Goal: Task Accomplishment & Management: Manage account settings

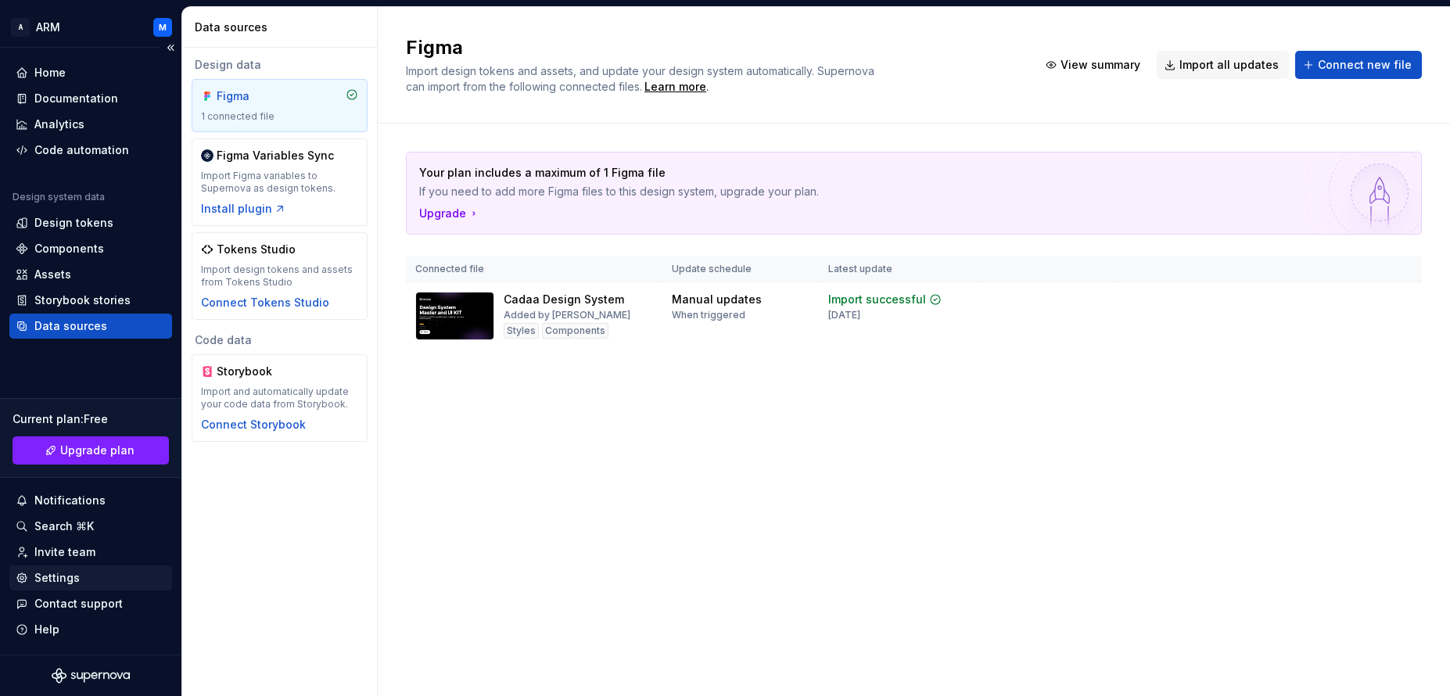
click at [62, 576] on div "Settings" at bounding box center [56, 578] width 45 height 16
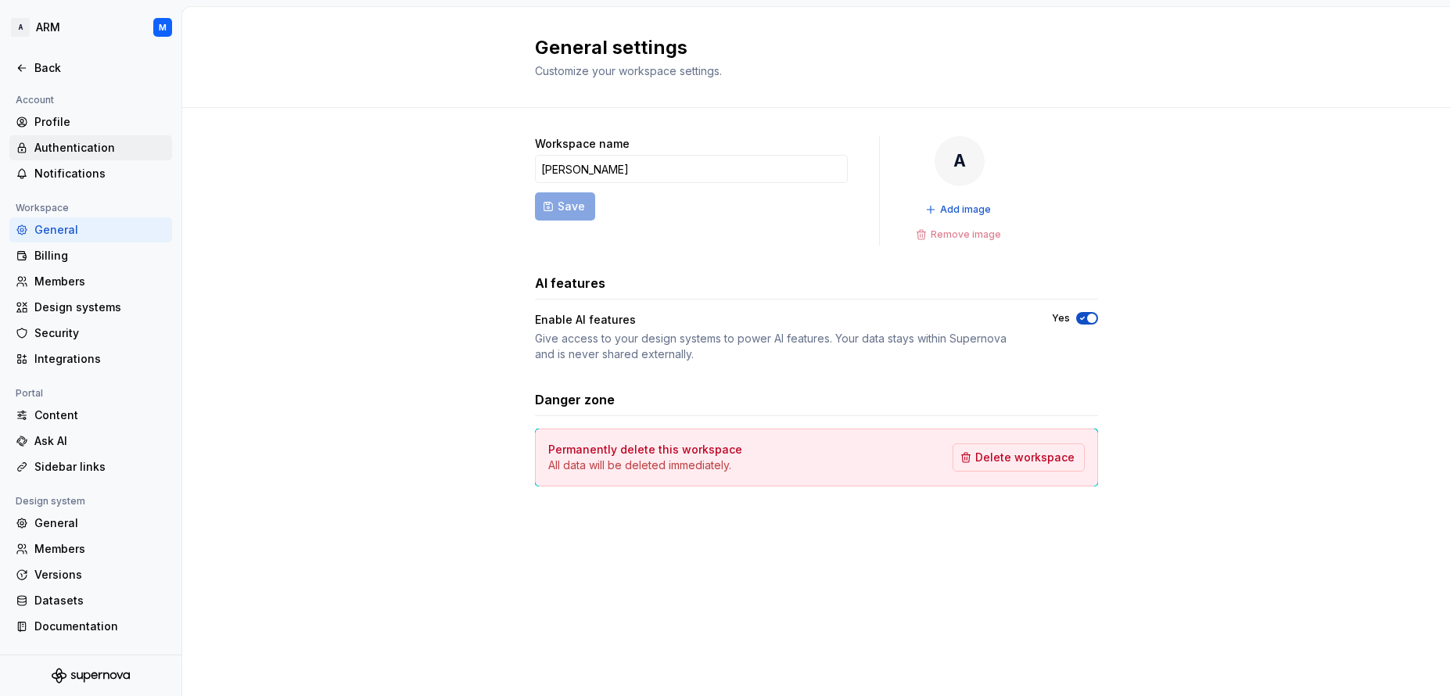
click at [57, 145] on div "Authentication" at bounding box center [99, 148] width 131 height 16
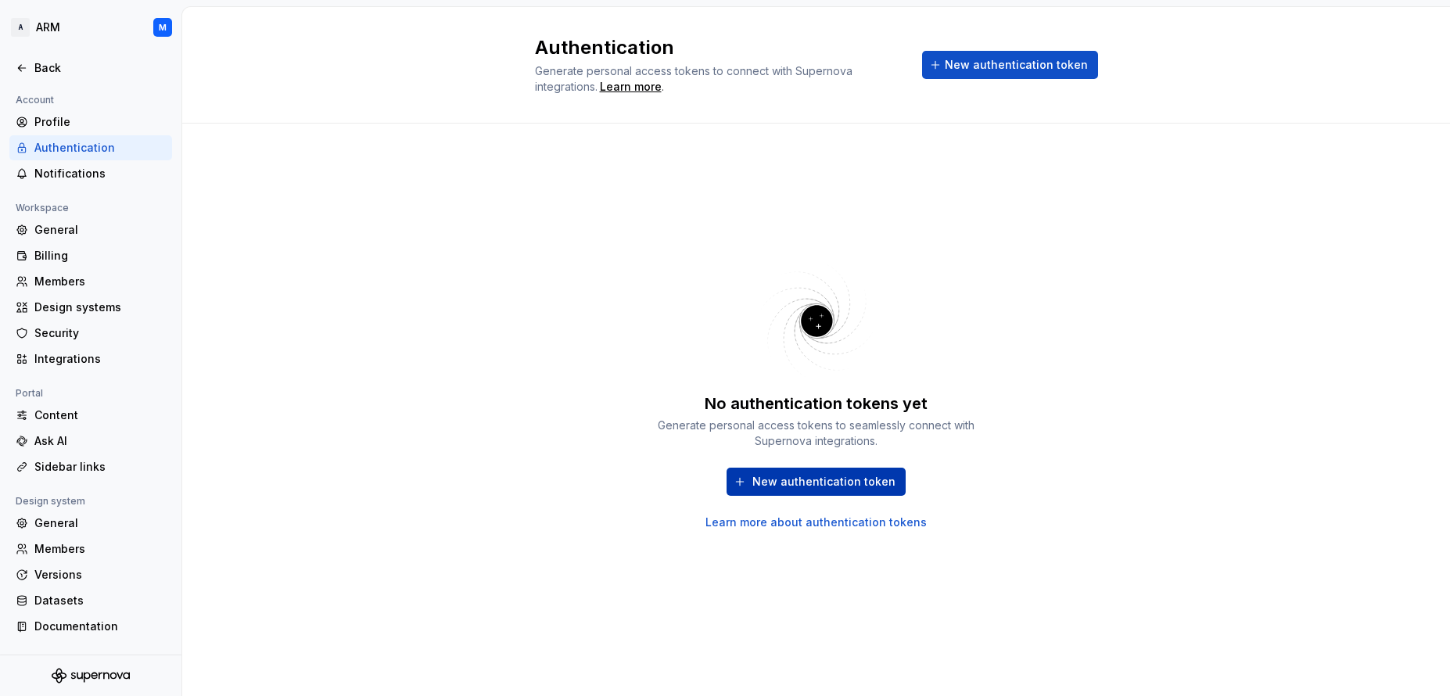
click at [821, 483] on span "New authentication token" at bounding box center [823, 482] width 143 height 16
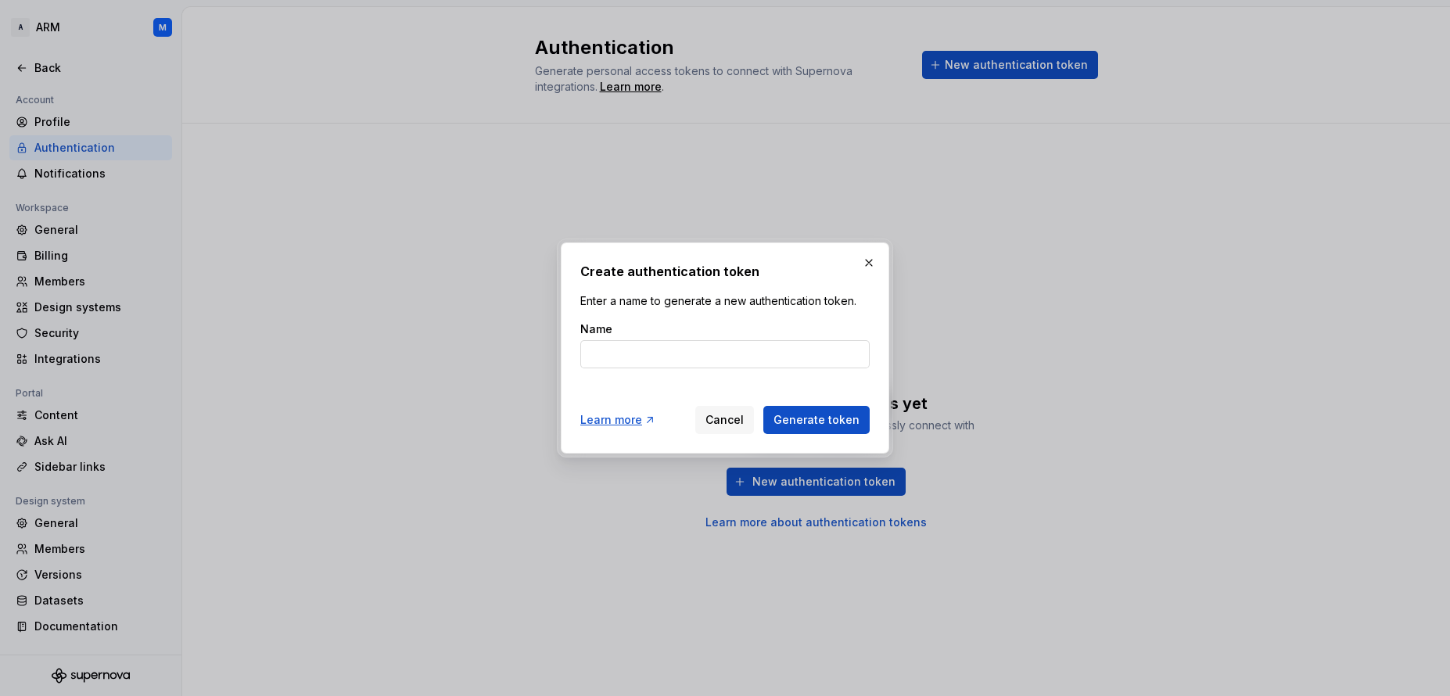
click at [681, 357] on input "Name" at bounding box center [724, 354] width 289 height 28
type input "arm-design-token"
click at [813, 422] on span "Generate token" at bounding box center [816, 420] width 86 height 16
click at [826, 423] on span "Generate token" at bounding box center [816, 420] width 86 height 16
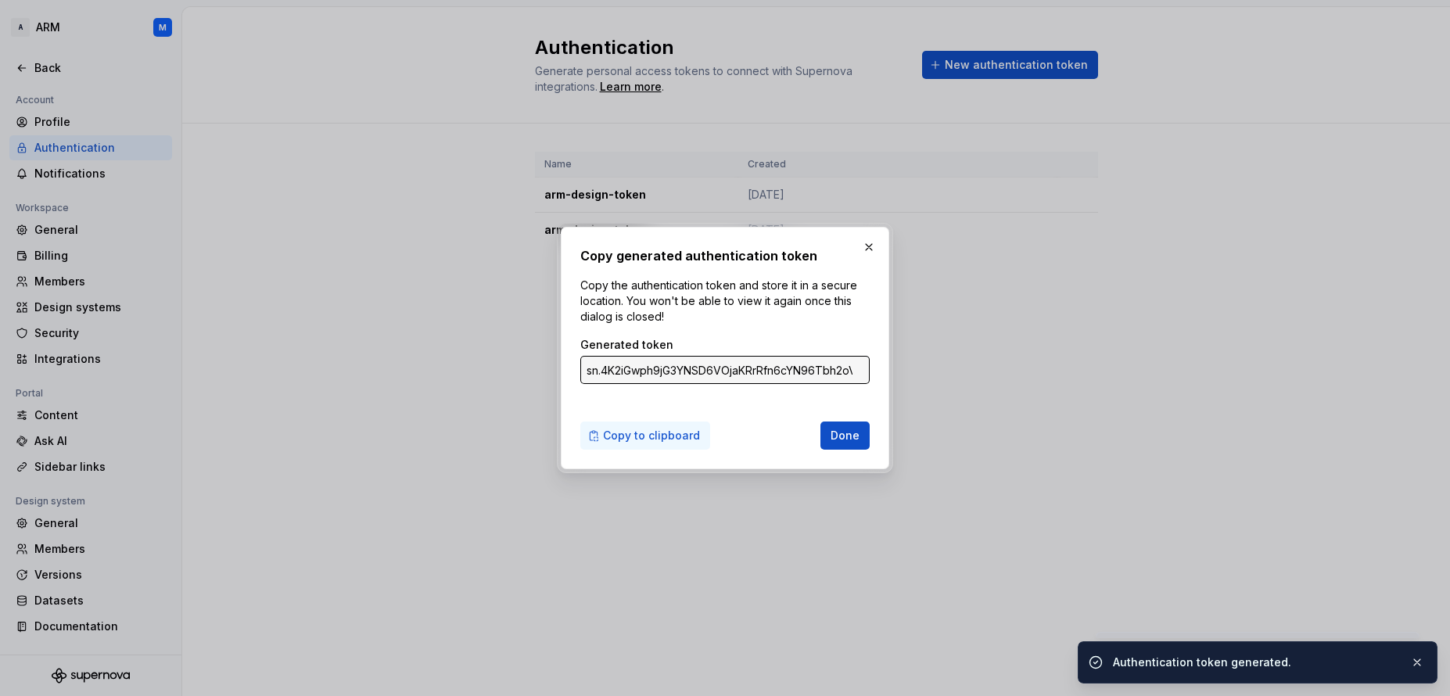
click at [639, 436] on span "Copy to clipboard" at bounding box center [651, 436] width 97 height 16
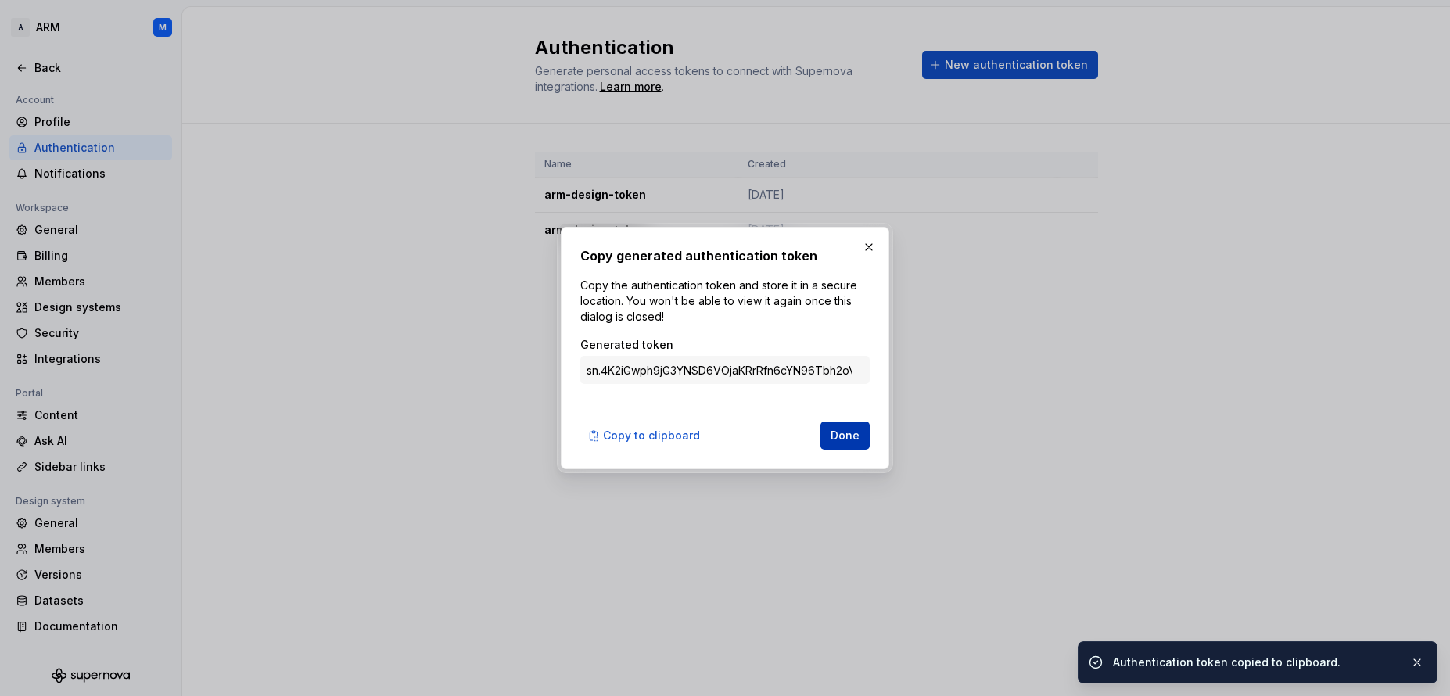
click at [850, 443] on button "Done" at bounding box center [844, 436] width 49 height 28
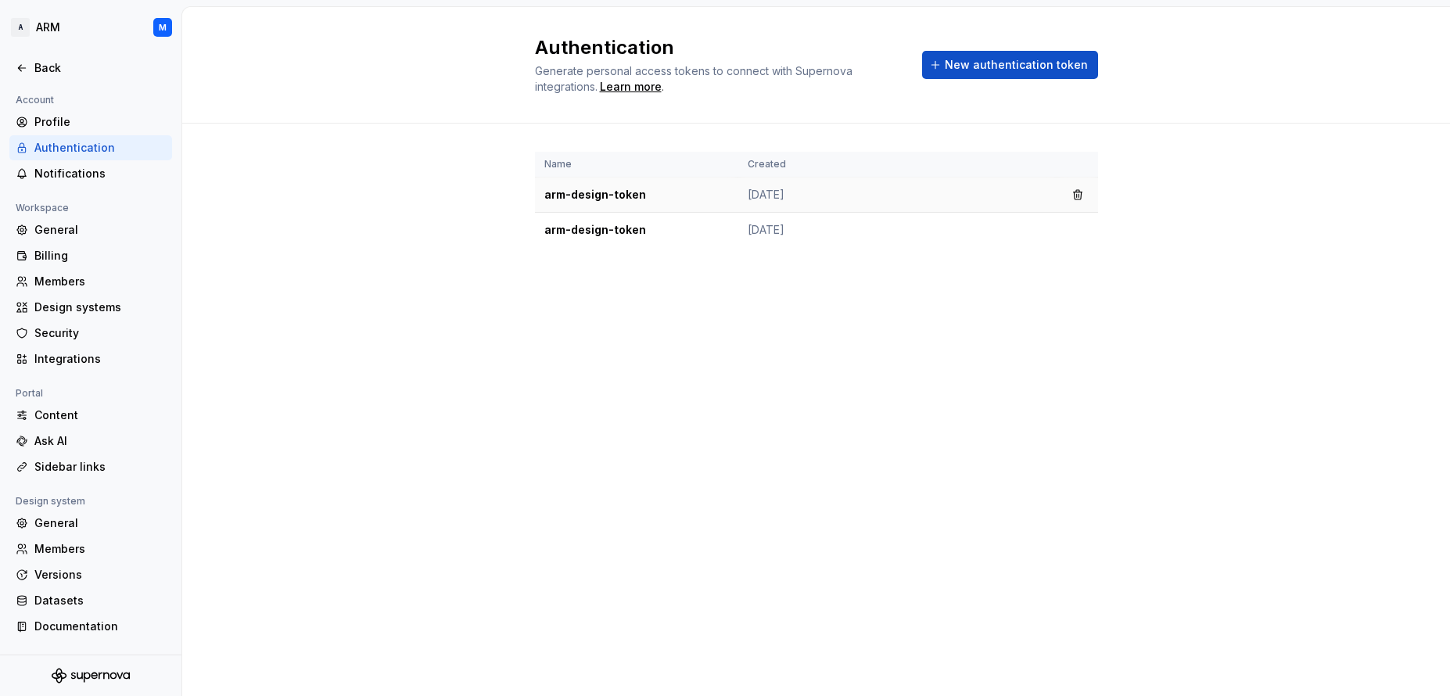
click at [612, 198] on td "arm-design-token" at bounding box center [636, 195] width 203 height 35
click at [575, 231] on td "arm-design-token" at bounding box center [636, 230] width 203 height 35
click at [569, 196] on td "arm-design-token" at bounding box center [636, 195] width 203 height 35
click at [63, 26] on html "A ARM M Back Account Profile Authentication Notifications Workspace General Bil…" at bounding box center [725, 348] width 1450 height 696
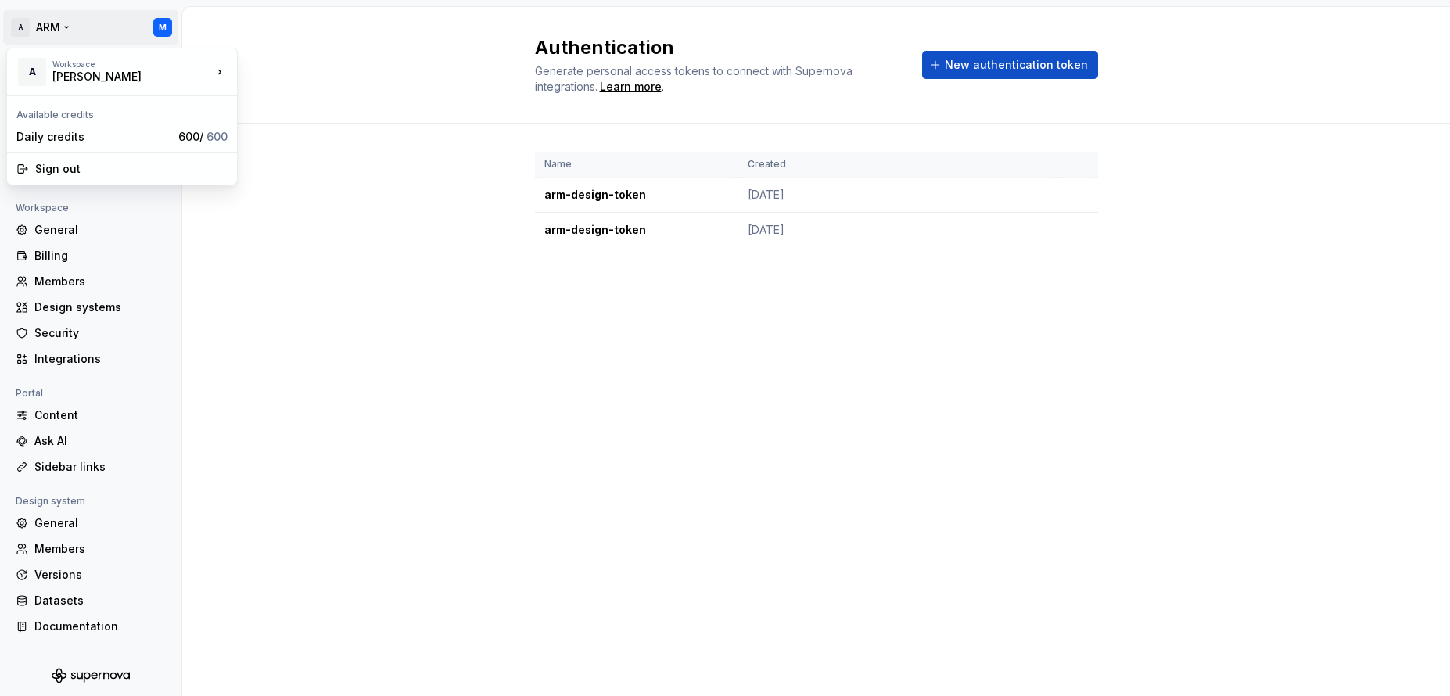
click at [109, 24] on html "A ARM M Back Account Profile Authentication Notifications Workspace General Bil…" at bounding box center [725, 348] width 1450 height 696
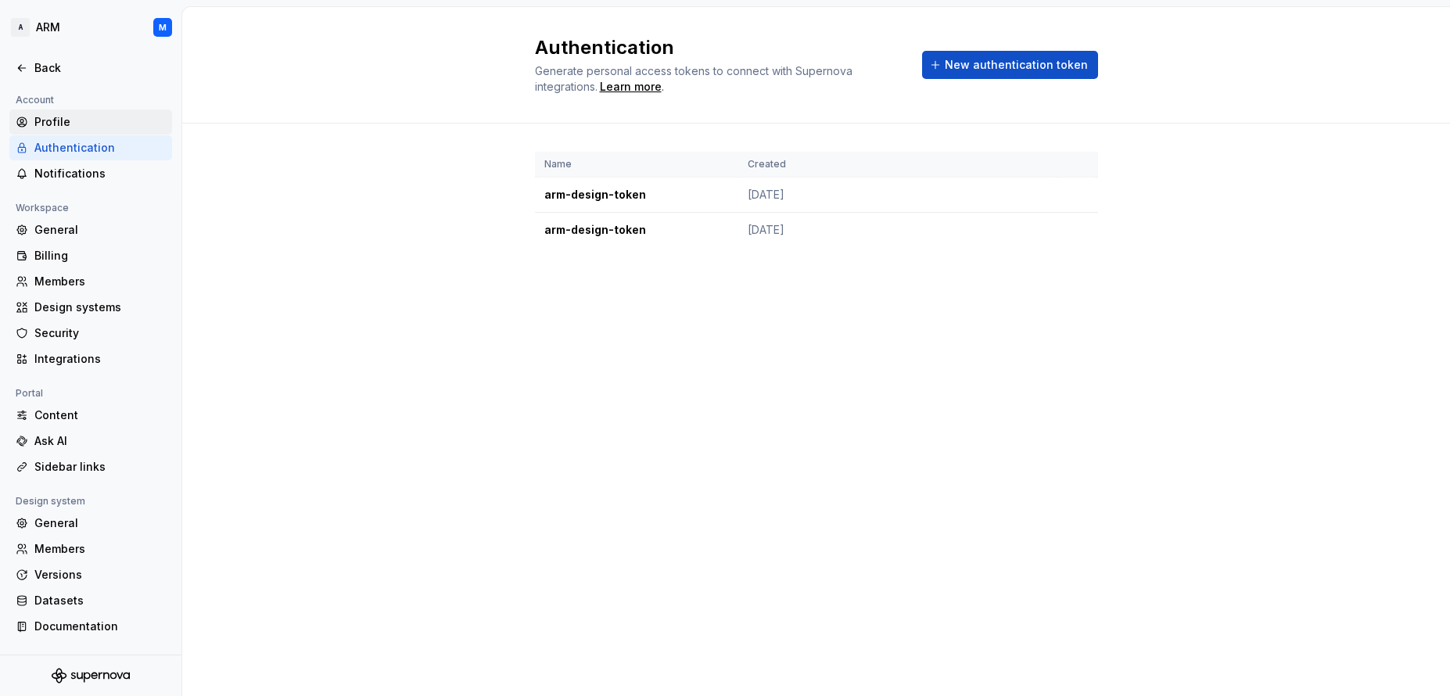
click at [61, 121] on div "Profile" at bounding box center [99, 122] width 131 height 16
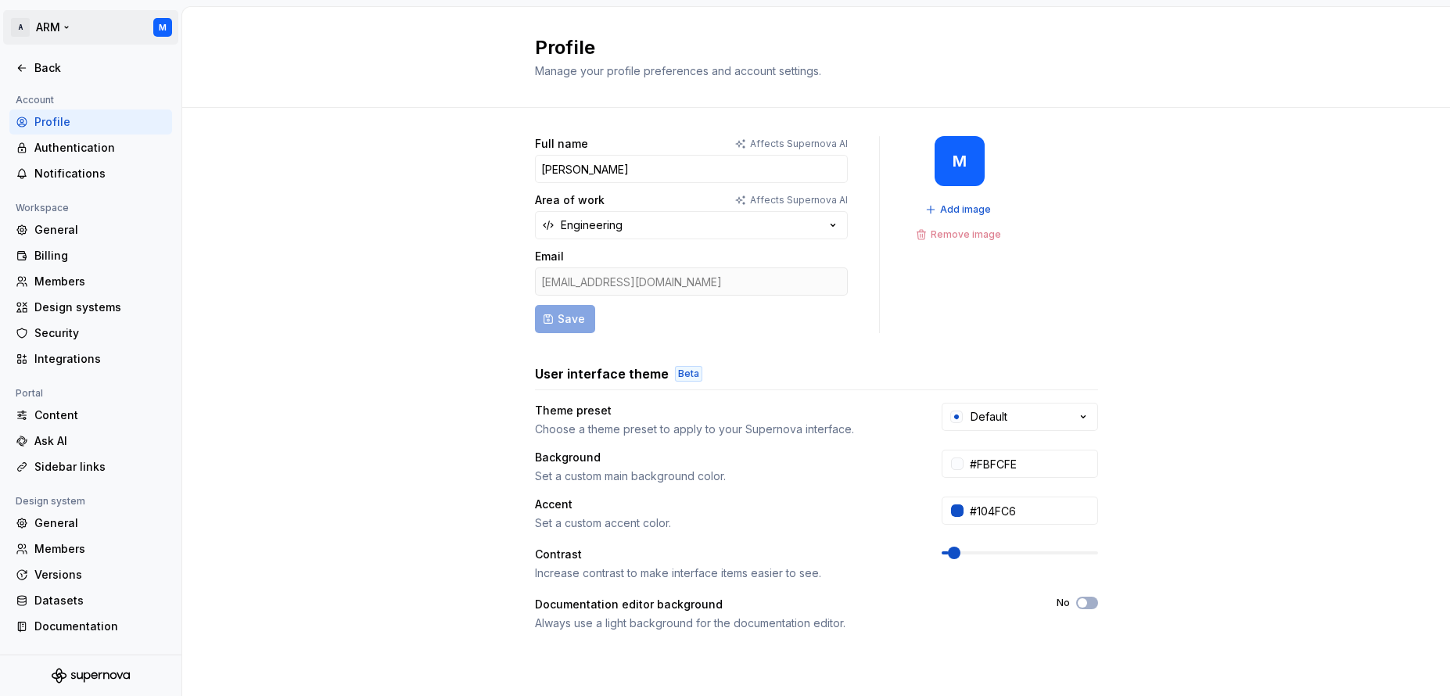
click at [66, 27] on html "A ARM M Back Account Profile Authentication Notifications Workspace General Bil…" at bounding box center [725, 348] width 1450 height 696
click at [66, 23] on html "A ARM M Back Account Profile Authentication Notifications Workspace General Bil…" at bounding box center [725, 348] width 1450 height 696
click at [37, 73] on div "Back" at bounding box center [99, 68] width 131 height 16
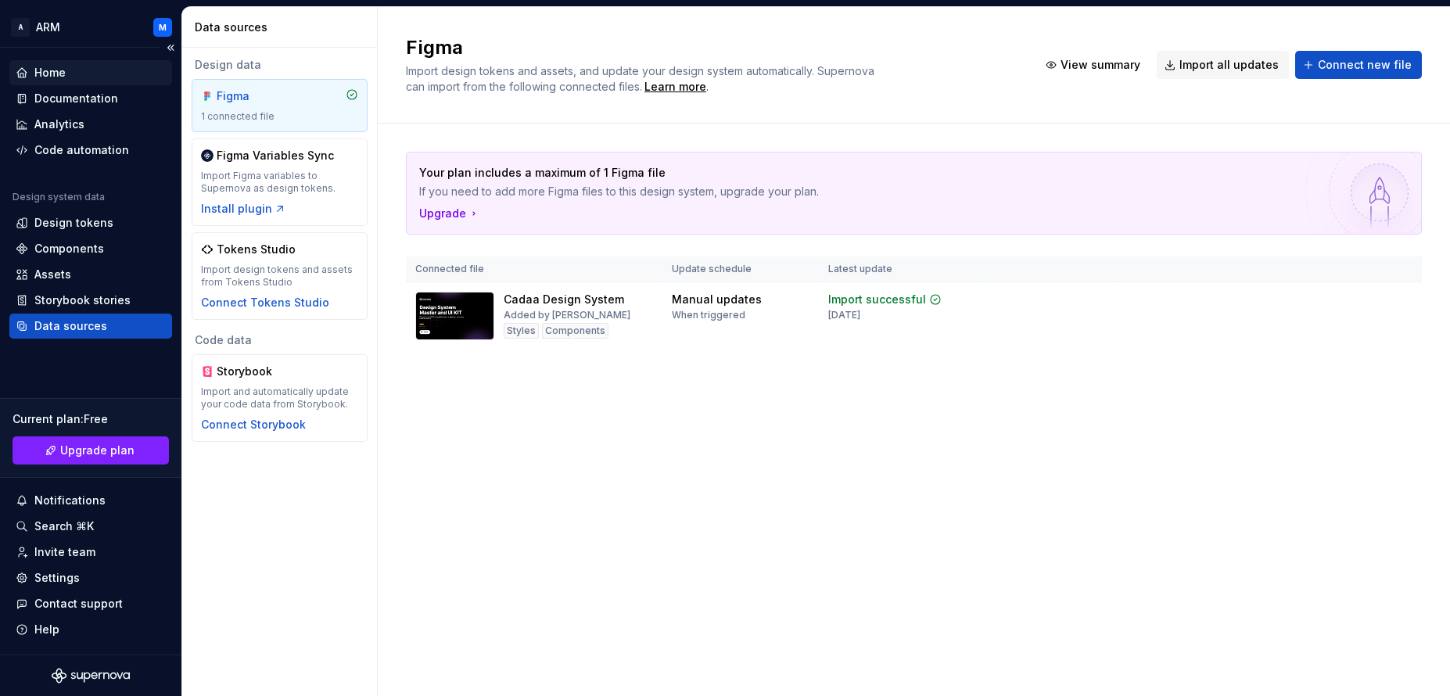
click at [69, 80] on div "Home" at bounding box center [91, 73] width 150 height 16
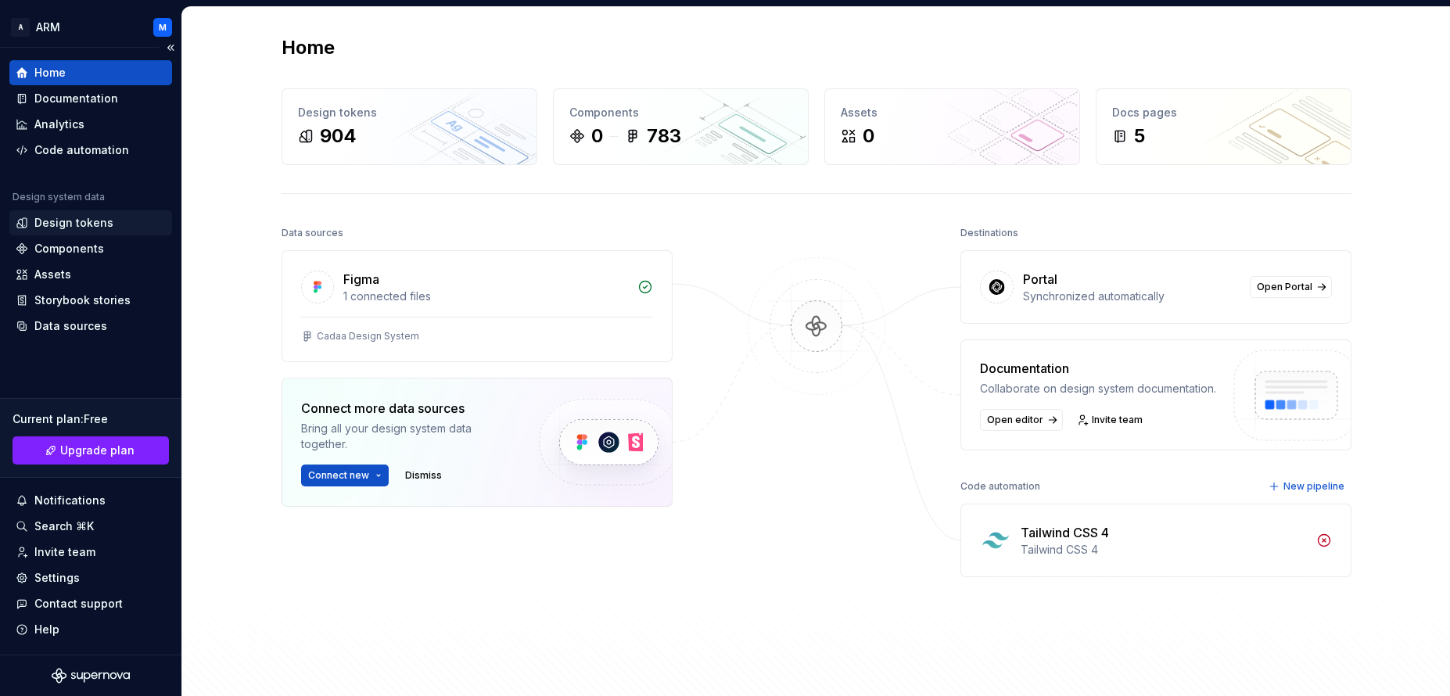
click at [92, 225] on div "Design tokens" at bounding box center [73, 223] width 79 height 16
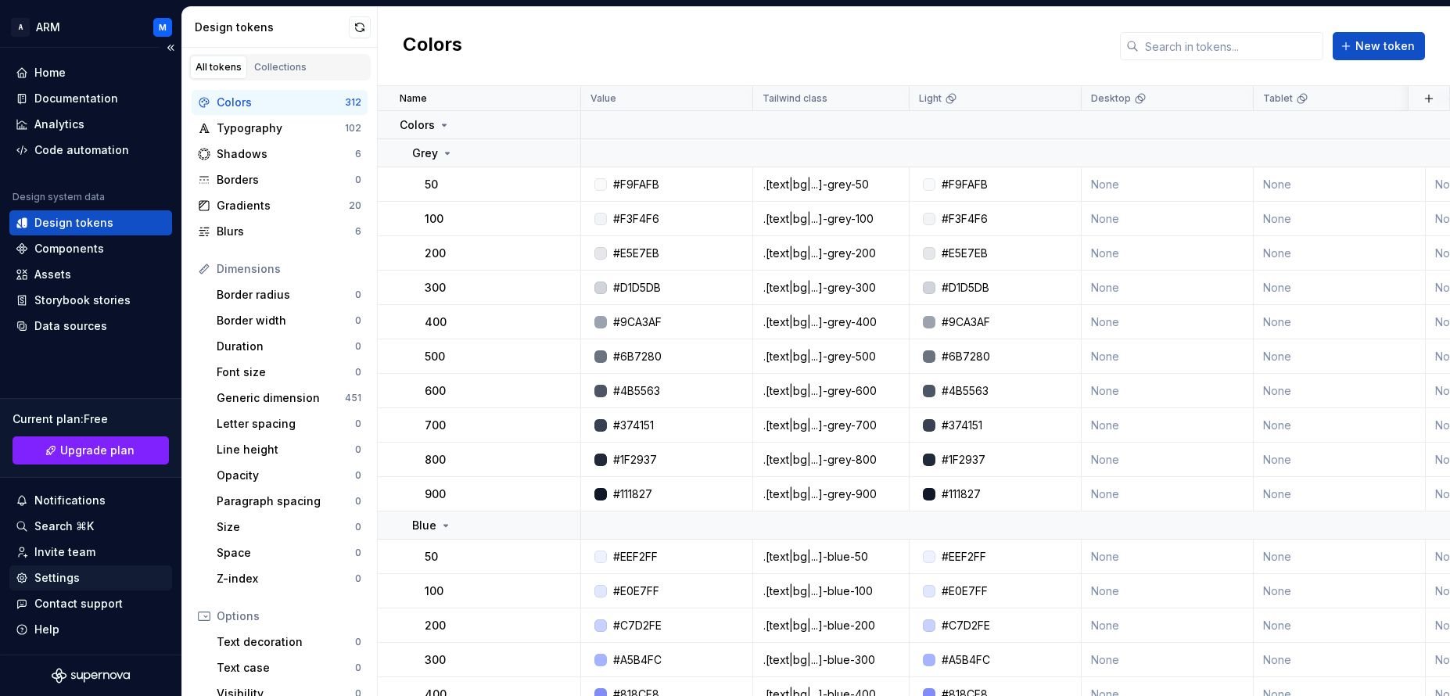
click at [63, 575] on div "Settings" at bounding box center [56, 578] width 45 height 16
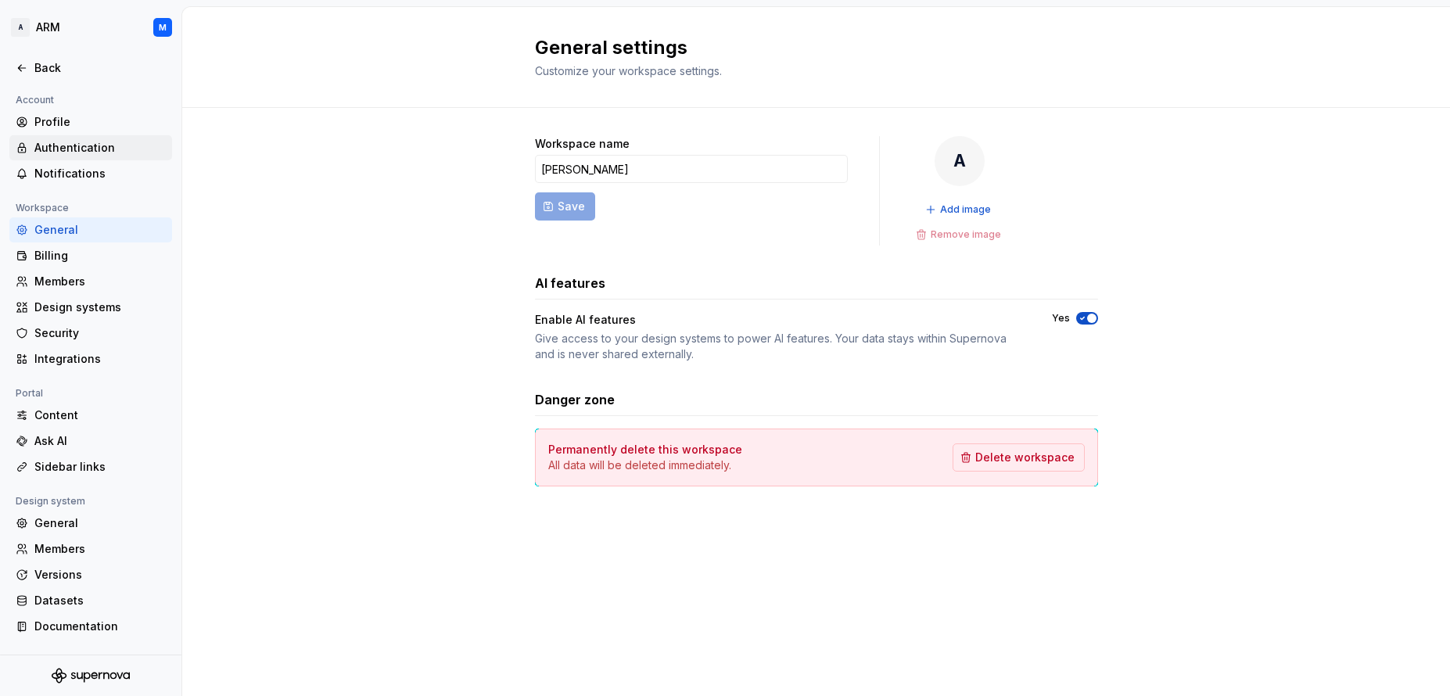
click at [76, 149] on div "Authentication" at bounding box center [99, 148] width 131 height 16
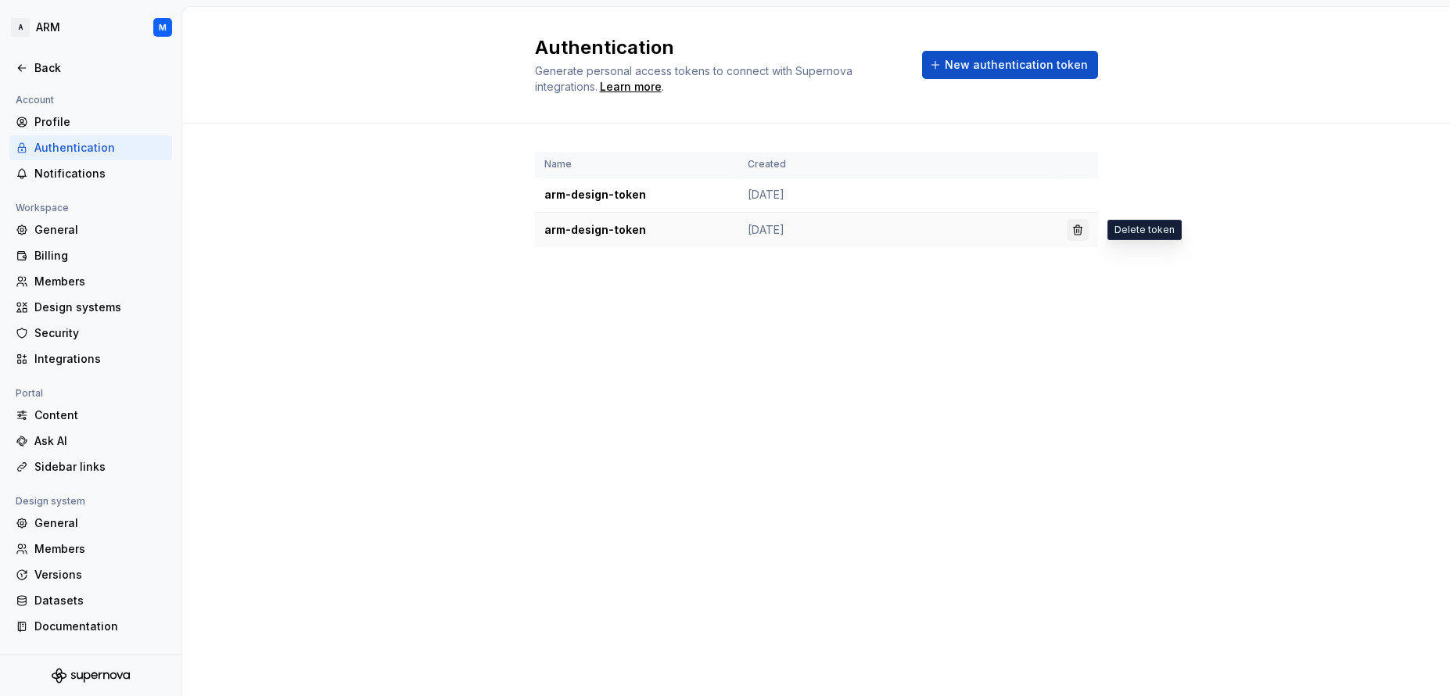
click at [1076, 233] on button "button" at bounding box center [1078, 230] width 22 height 22
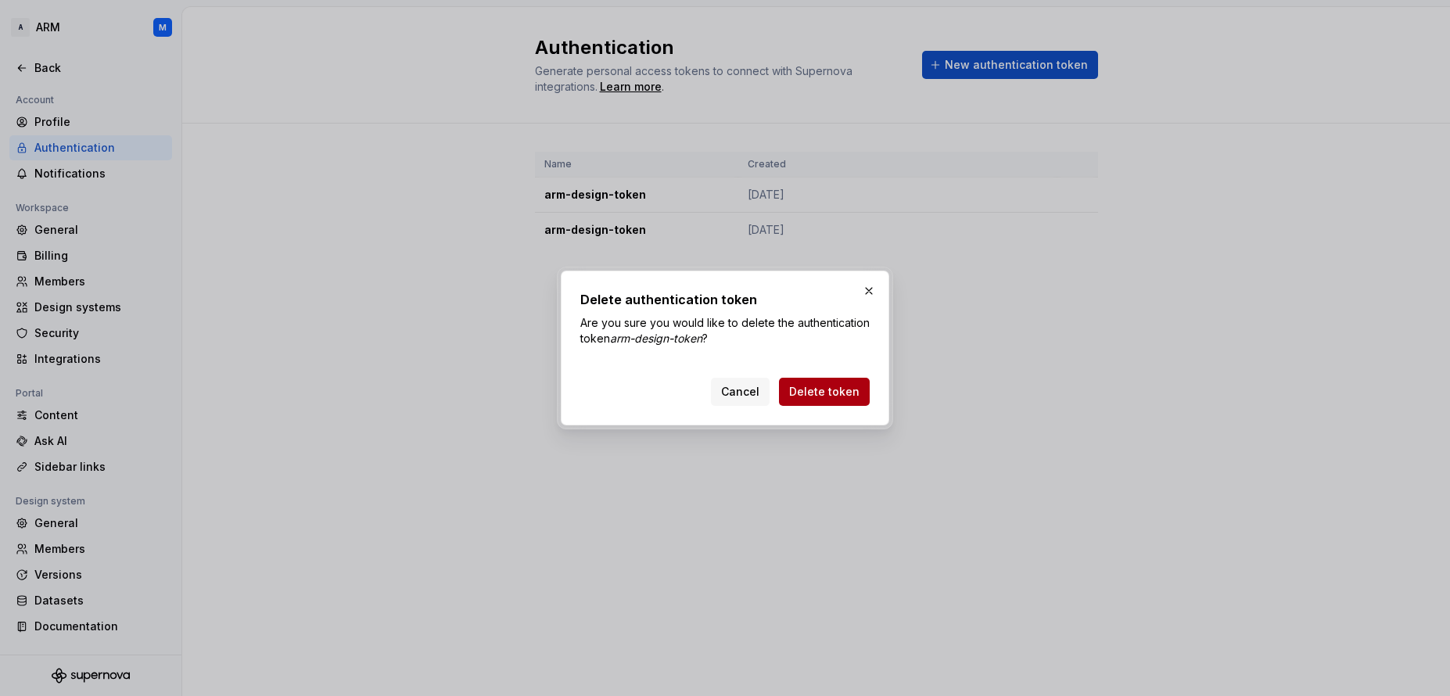
click at [849, 397] on span "Delete token" at bounding box center [824, 392] width 70 height 16
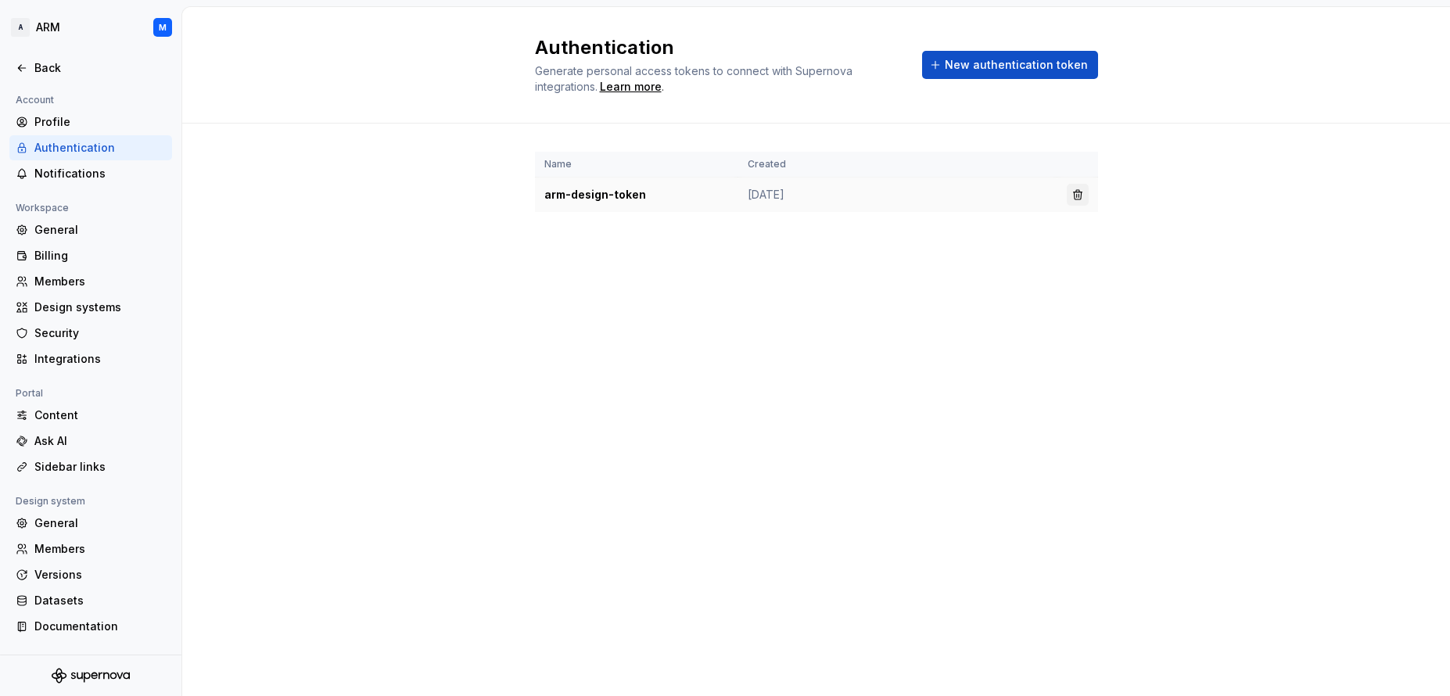
click at [1072, 199] on button "button" at bounding box center [1078, 195] width 22 height 22
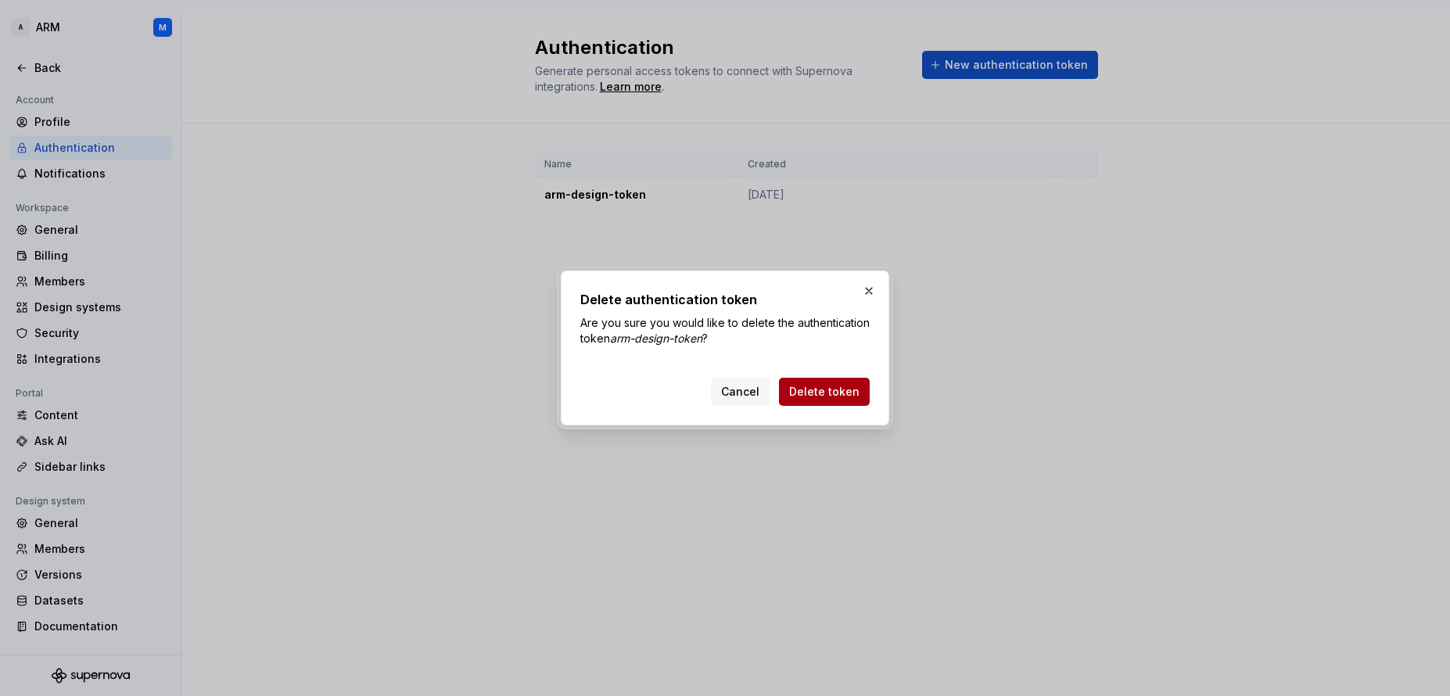
click at [842, 399] on span "Delete token" at bounding box center [824, 392] width 70 height 16
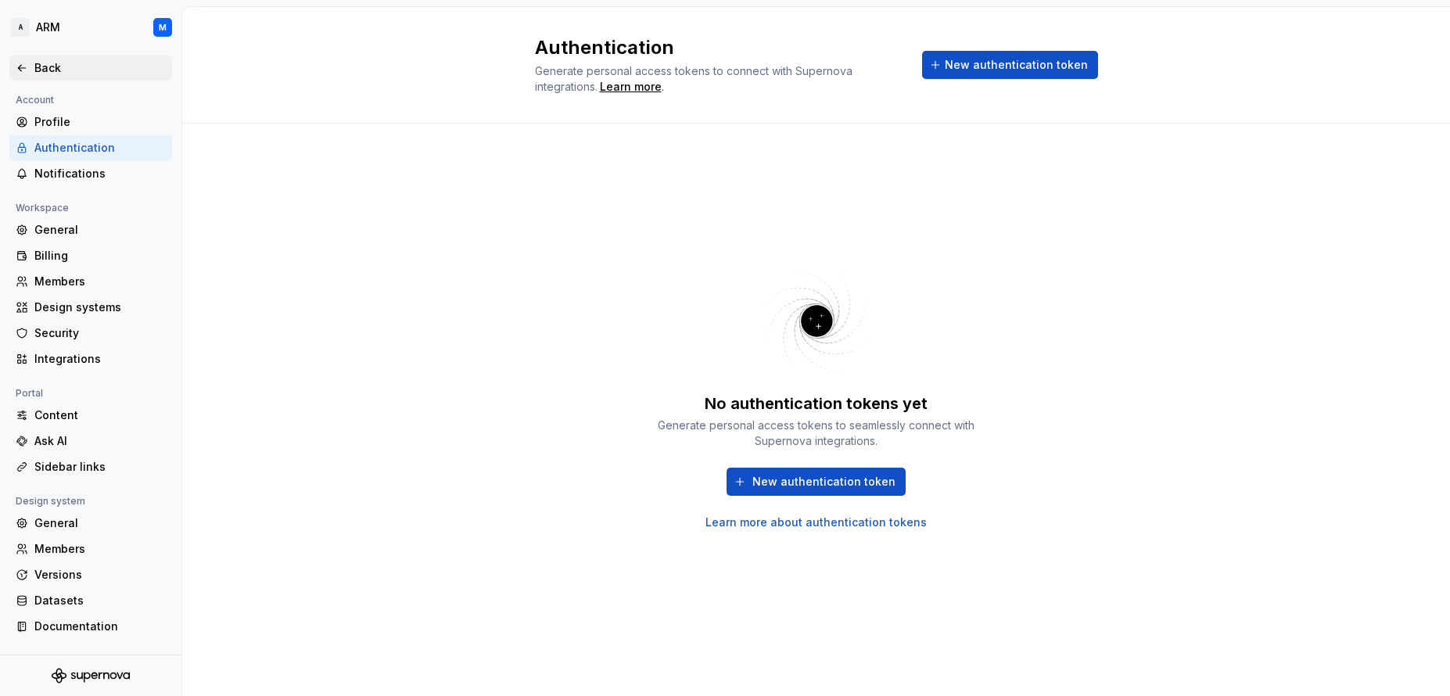
click at [40, 77] on div "Back" at bounding box center [90, 68] width 163 height 25
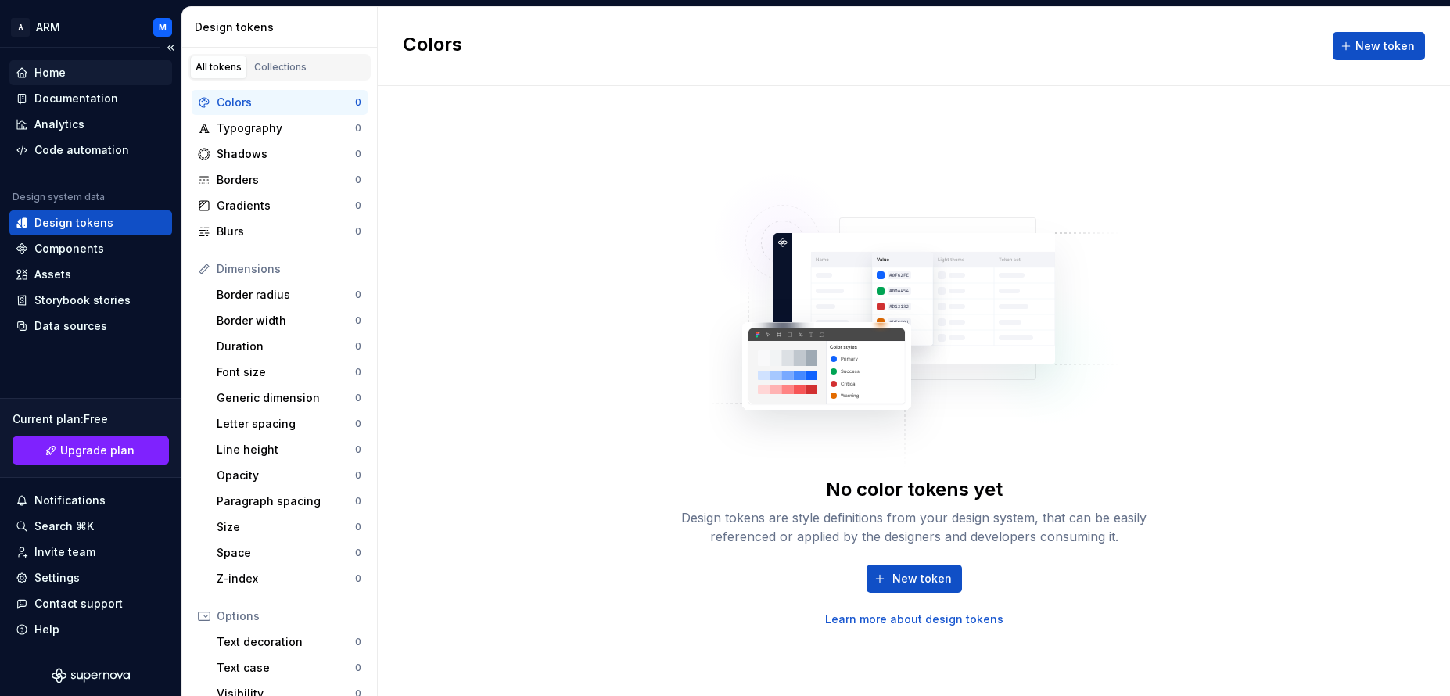
click at [63, 72] on div "Home" at bounding box center [49, 73] width 31 height 16
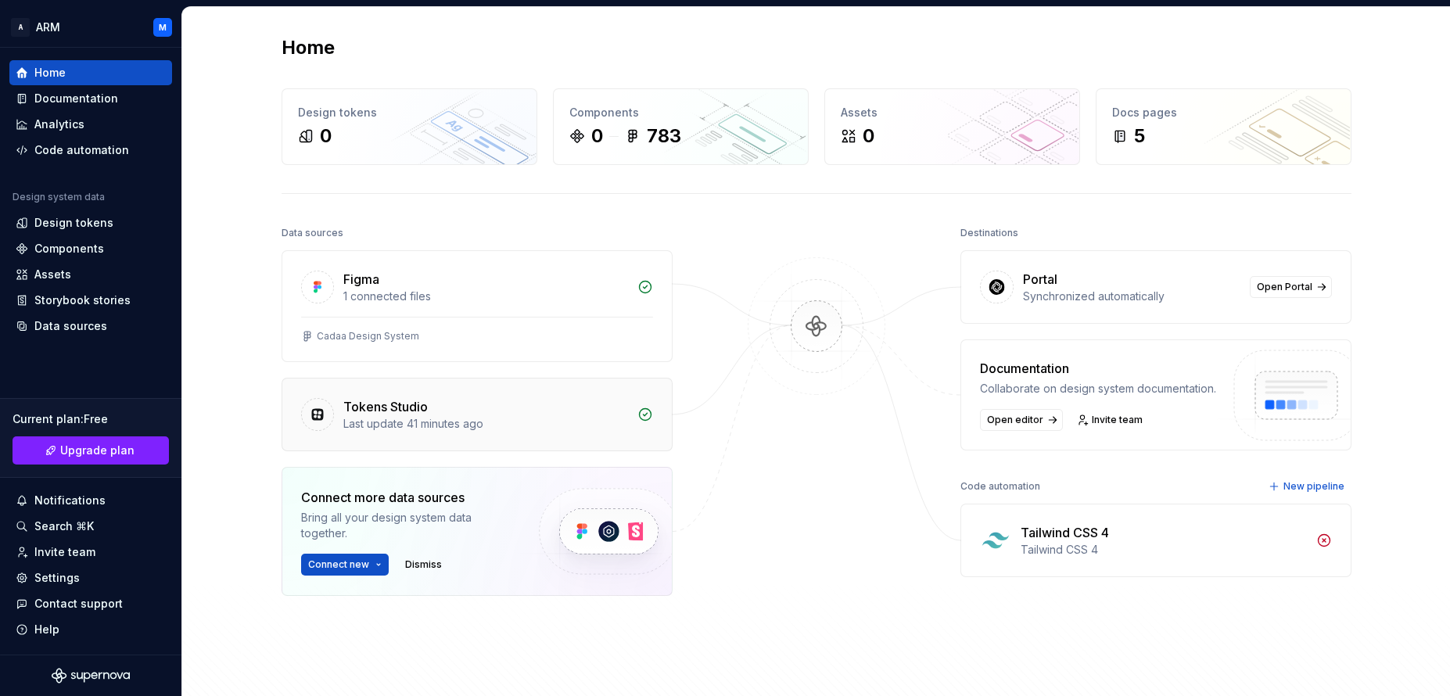
click at [428, 411] on div "Tokens Studio" at bounding box center [485, 406] width 285 height 19
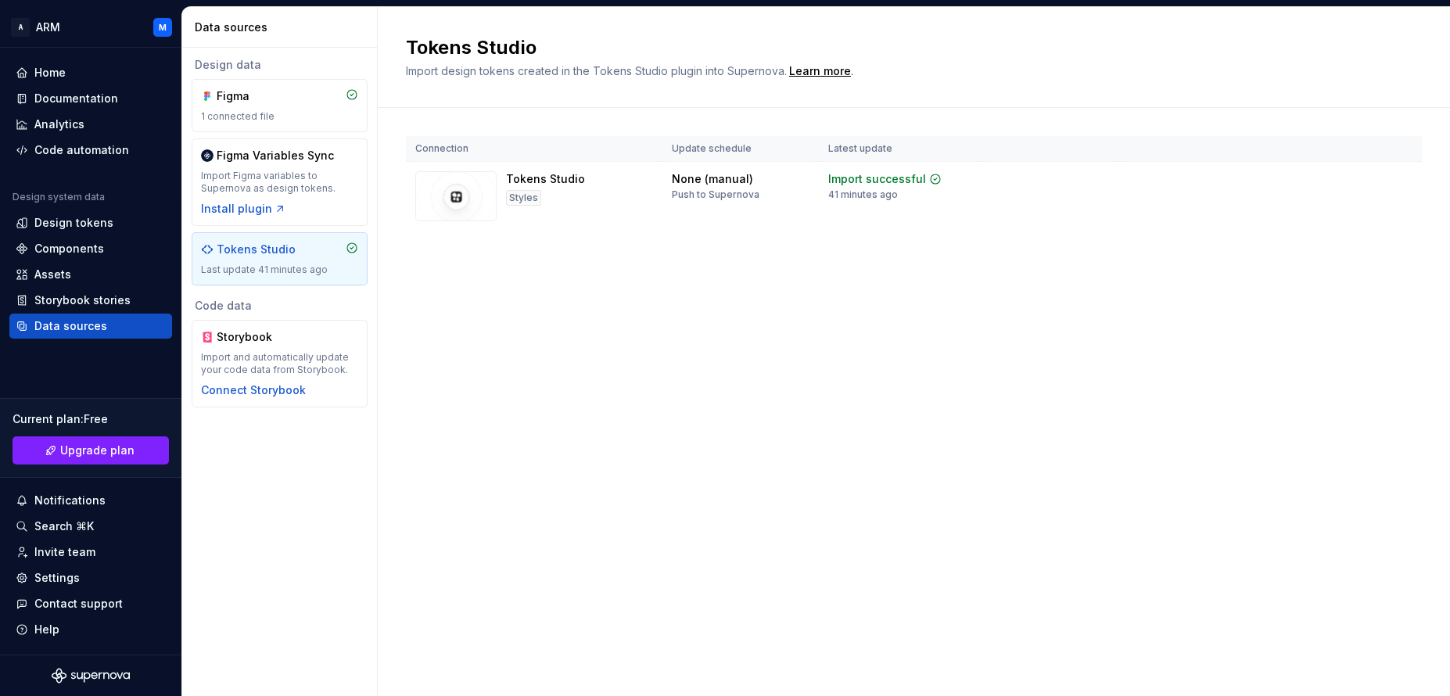
click at [289, 252] on div "Tokens Studio" at bounding box center [256, 250] width 79 height 16
click at [1394, 177] on html "A ARM M Home Documentation Analytics Code automation Design system data Design …" at bounding box center [725, 348] width 1450 height 696
click at [885, 186] on html "A ARM M Home Documentation Analytics Code automation Design system data Design …" at bounding box center [725, 348] width 1450 height 696
click at [1040, 182] on span "View summary" at bounding box center [1044, 182] width 69 height 13
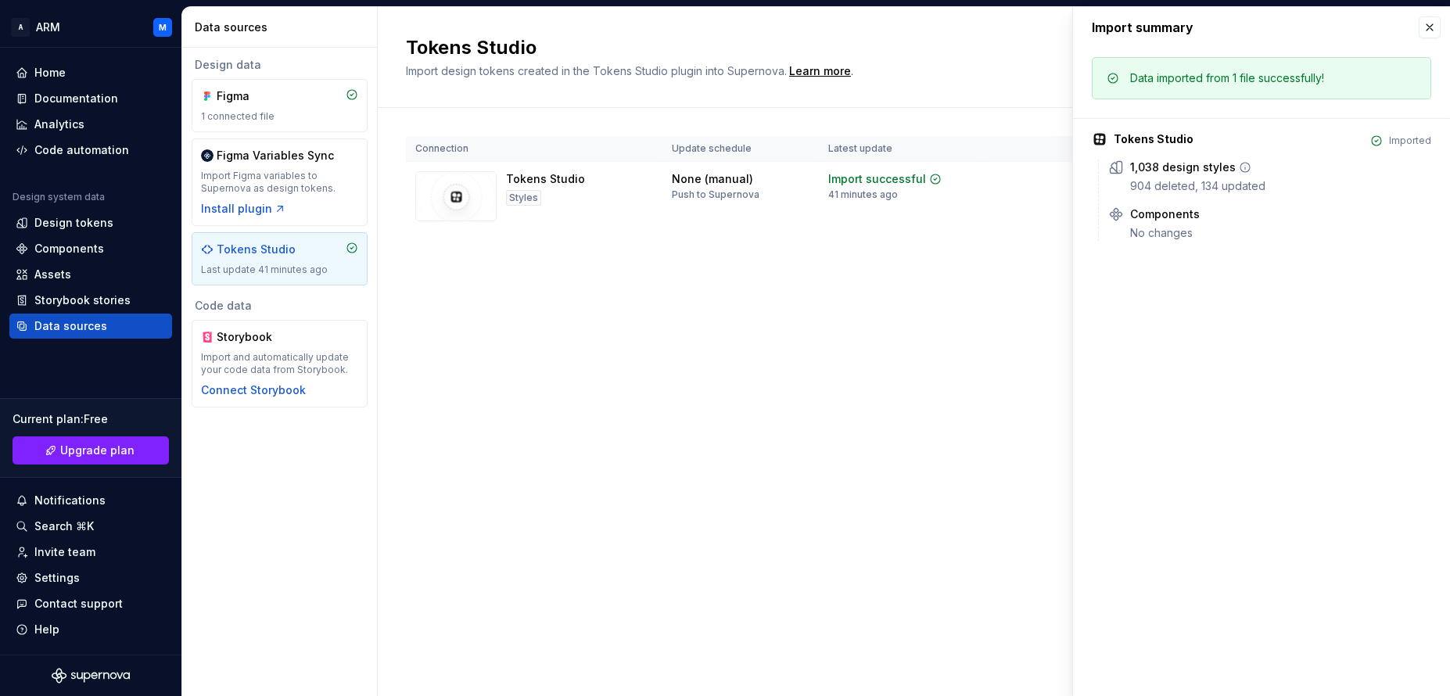
click at [1209, 186] on div "904 deleted, 134 updated" at bounding box center [1280, 186] width 301 height 16
click at [1179, 232] on div "No changes" at bounding box center [1280, 233] width 301 height 16
click at [1156, 163] on div "1,038 design styles" at bounding box center [1183, 168] width 106 height 16
click at [1129, 136] on div "Tokens Studio" at bounding box center [1154, 139] width 80 height 16
click at [894, 218] on td "Import successful 41 minutes ago" at bounding box center [900, 197] width 163 height 70
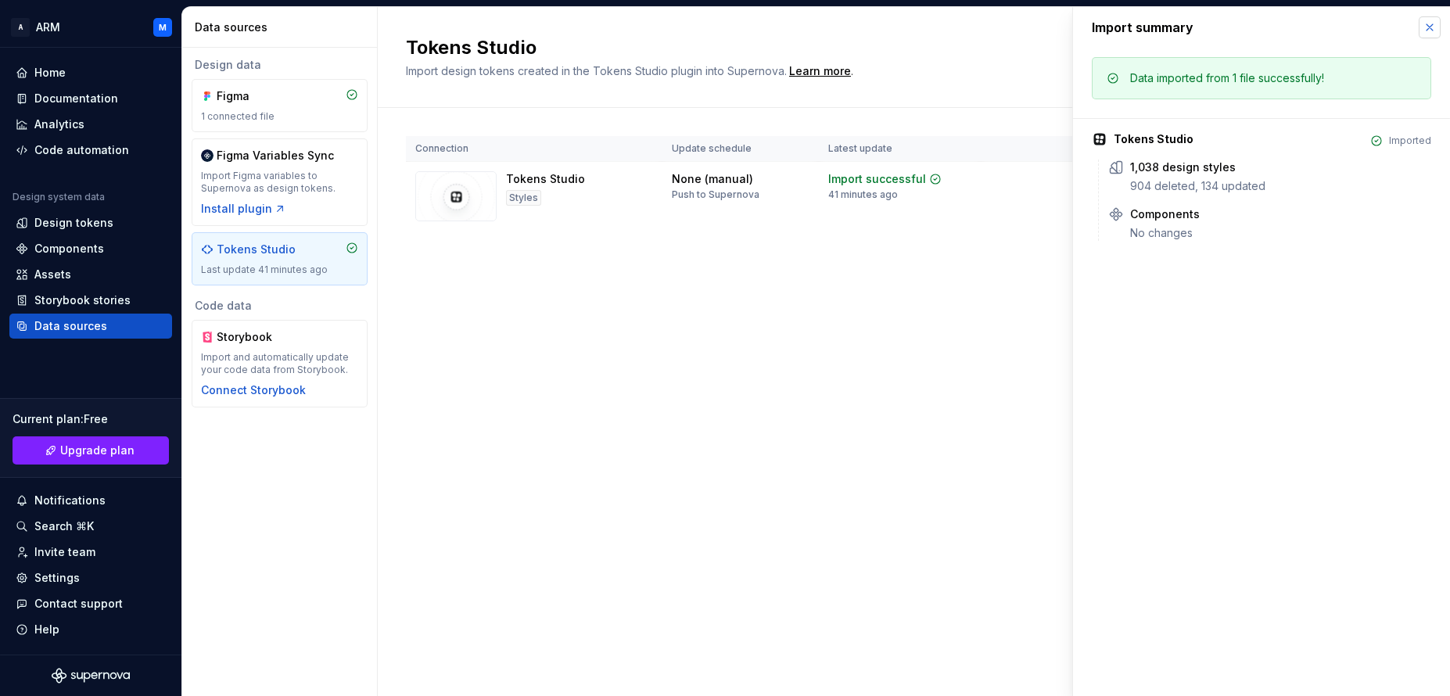
click at [1430, 29] on button "button" at bounding box center [1430, 27] width 22 height 22
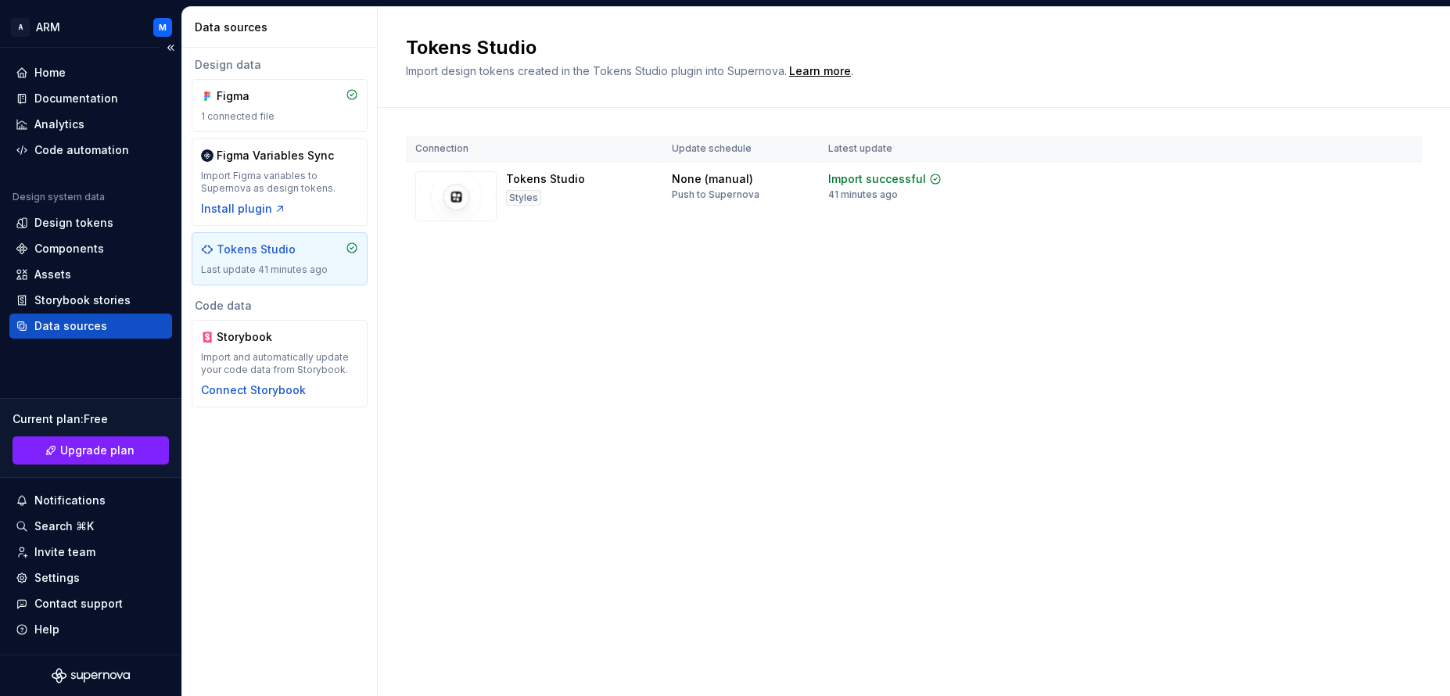
click at [87, 324] on div "Data sources" at bounding box center [70, 326] width 73 height 16
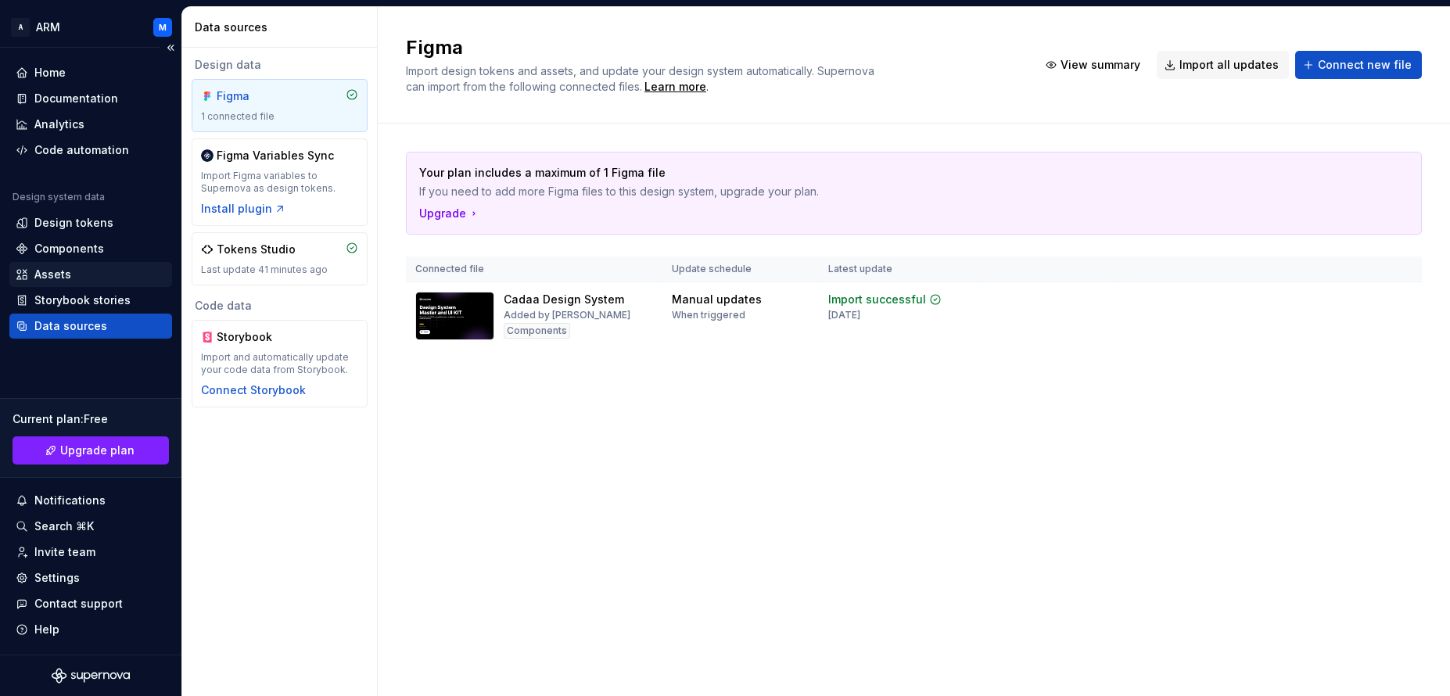
click at [75, 272] on div "Assets" at bounding box center [91, 275] width 150 height 16
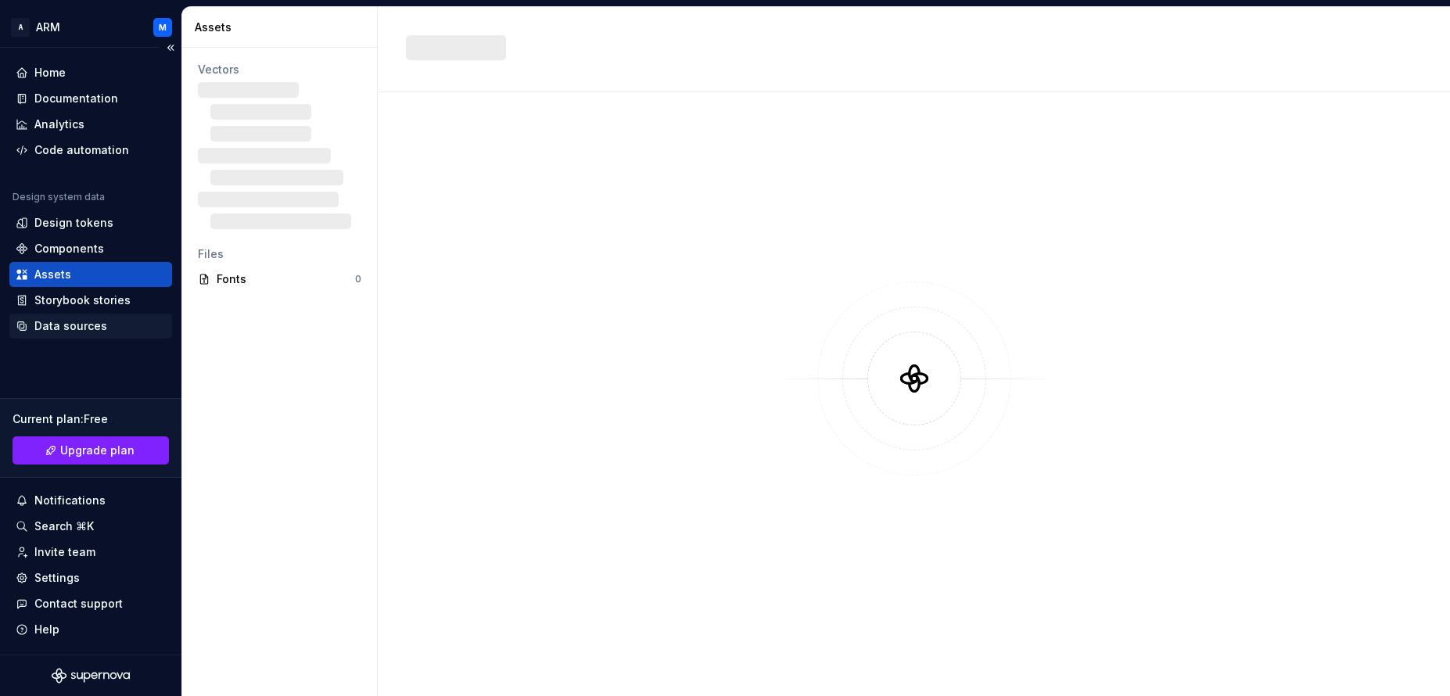
click at [75, 325] on div "Data sources" at bounding box center [70, 326] width 73 height 16
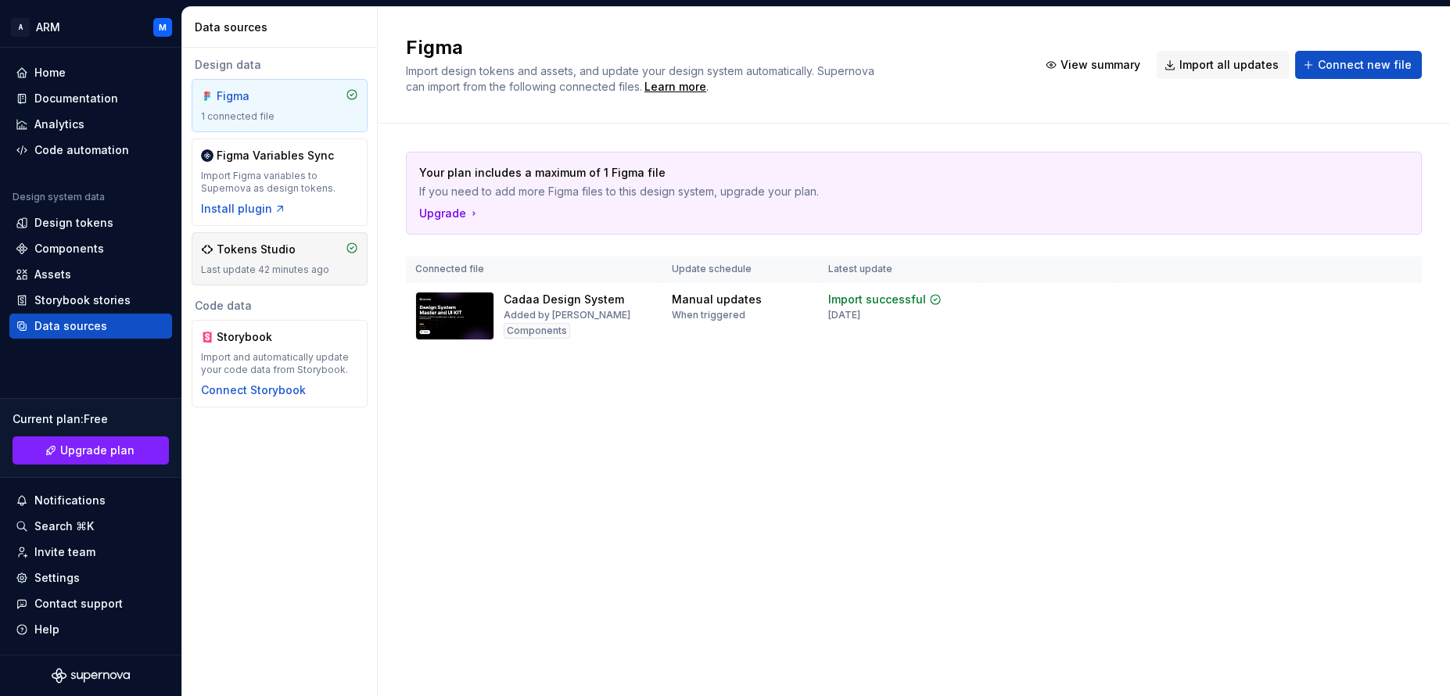
click at [321, 258] on div "Tokens Studio Last update 42 minutes ago" at bounding box center [279, 259] width 157 height 34
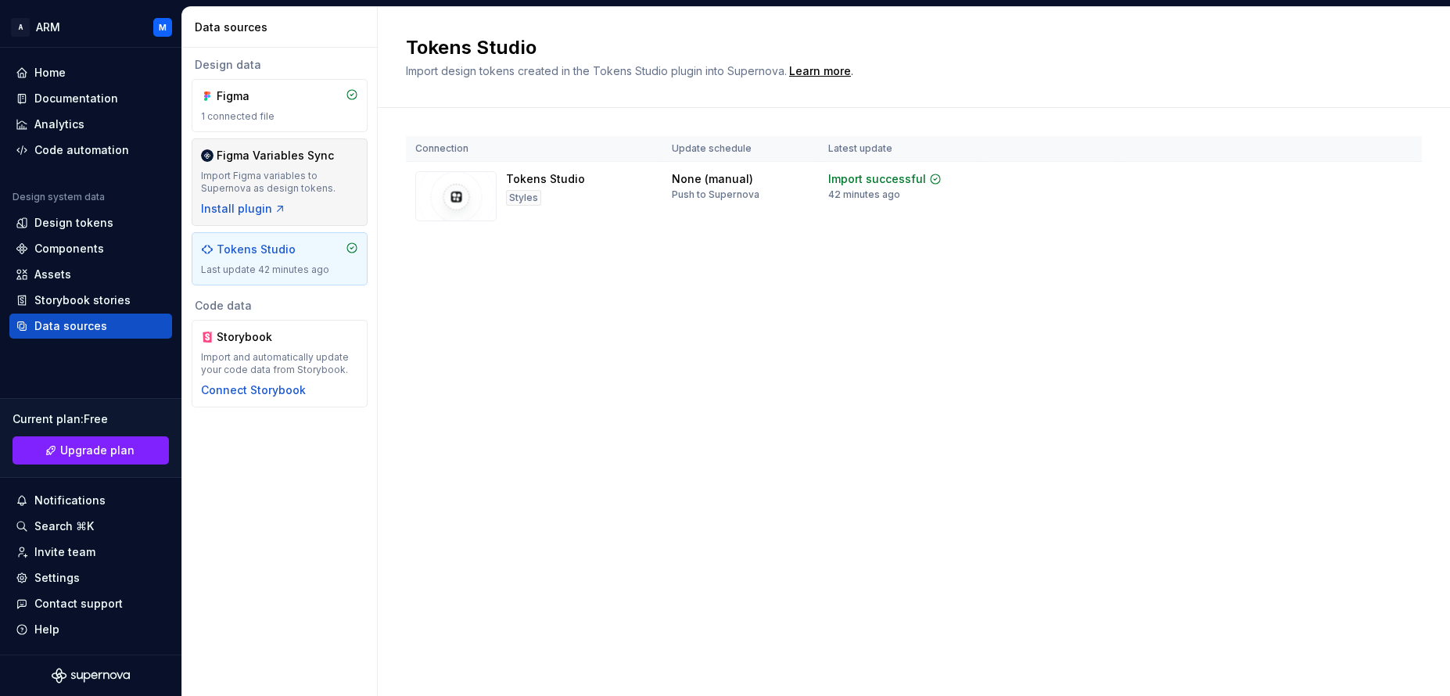
click at [310, 170] on div "Import Figma variables to Supernova as design tokens." at bounding box center [279, 182] width 157 height 25
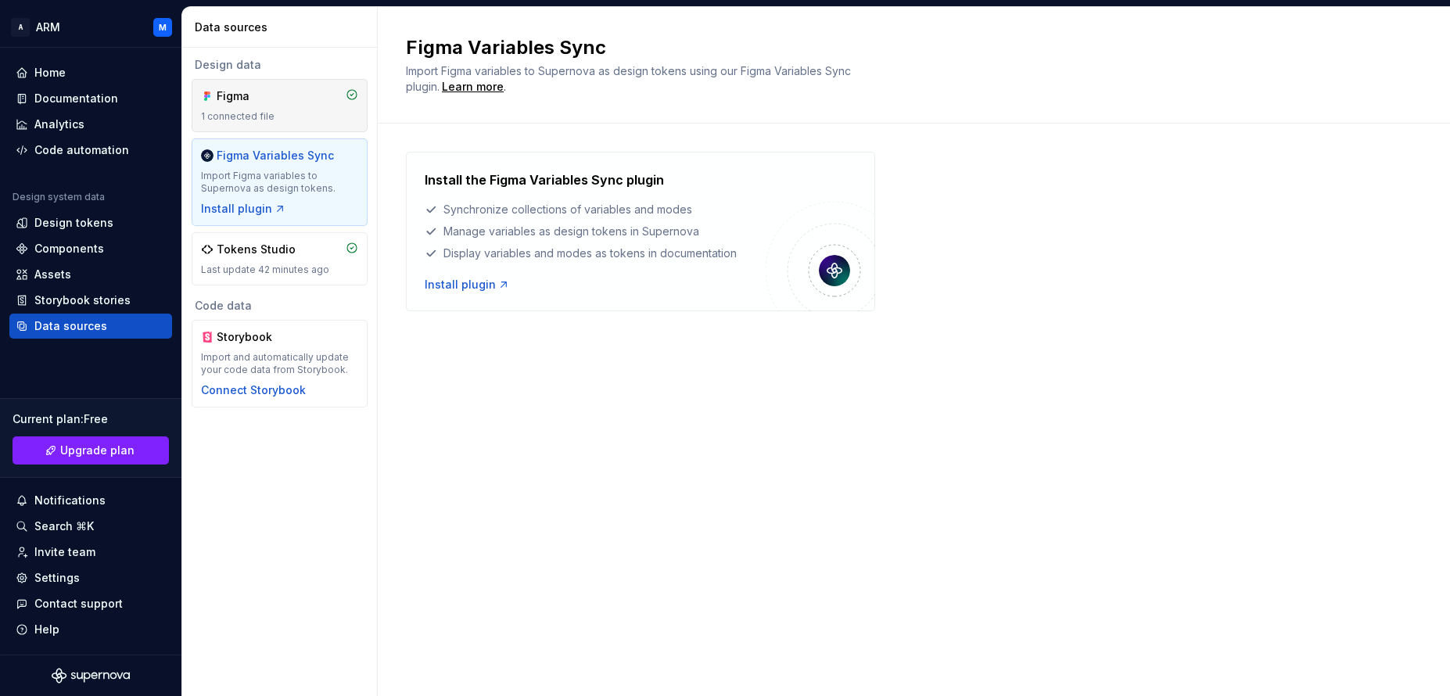
click at [286, 95] on div "Figma" at bounding box center [254, 96] width 75 height 16
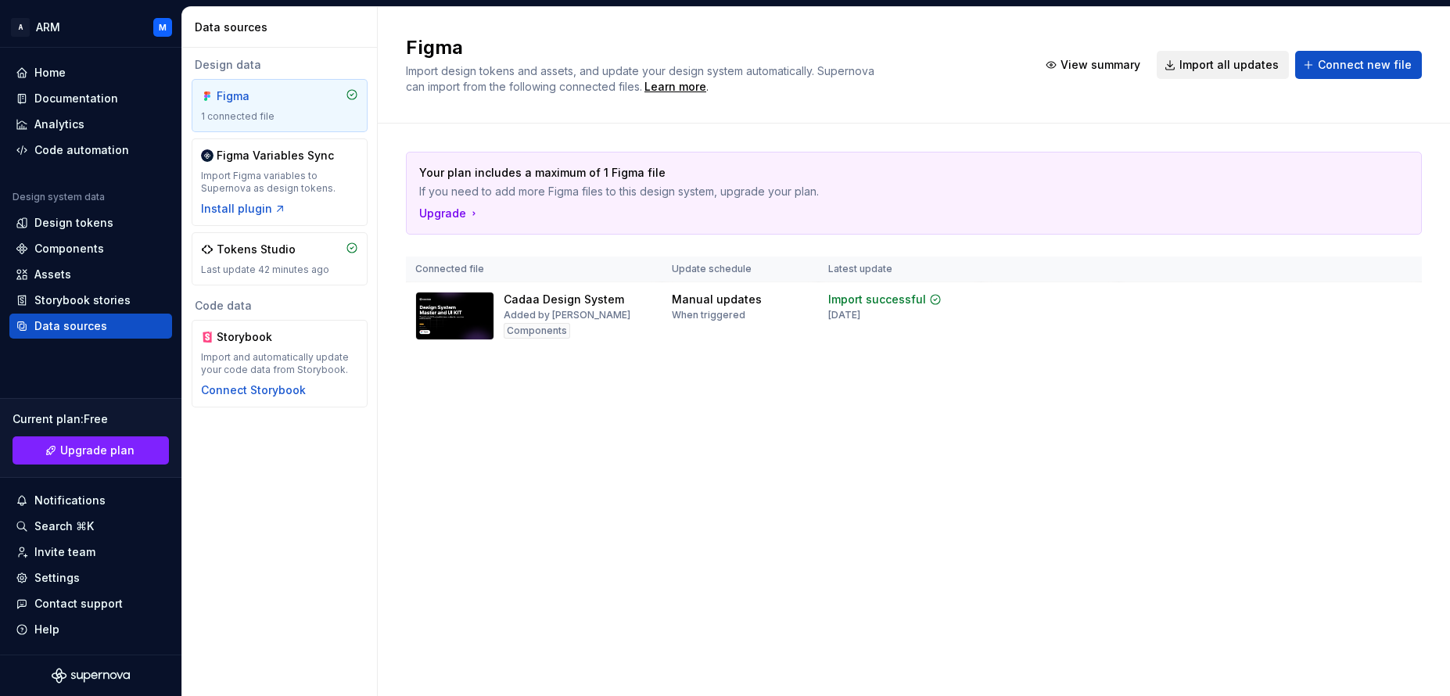
click at [1242, 71] on span "Import all updates" at bounding box center [1228, 65] width 99 height 16
click at [1201, 66] on span "Import all updates" at bounding box center [1228, 65] width 99 height 16
click at [285, 188] on div "Import Figma variables to Supernova as design tokens." at bounding box center [279, 182] width 157 height 25
